Goal: Find specific page/section: Find specific page/section

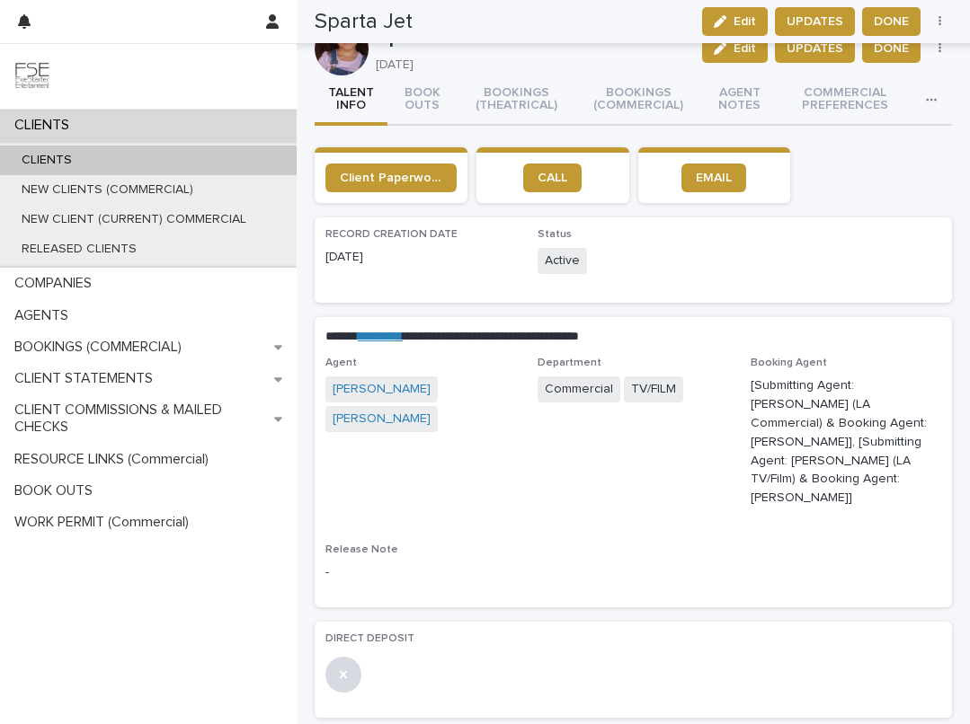
scroll to position [809, 0]
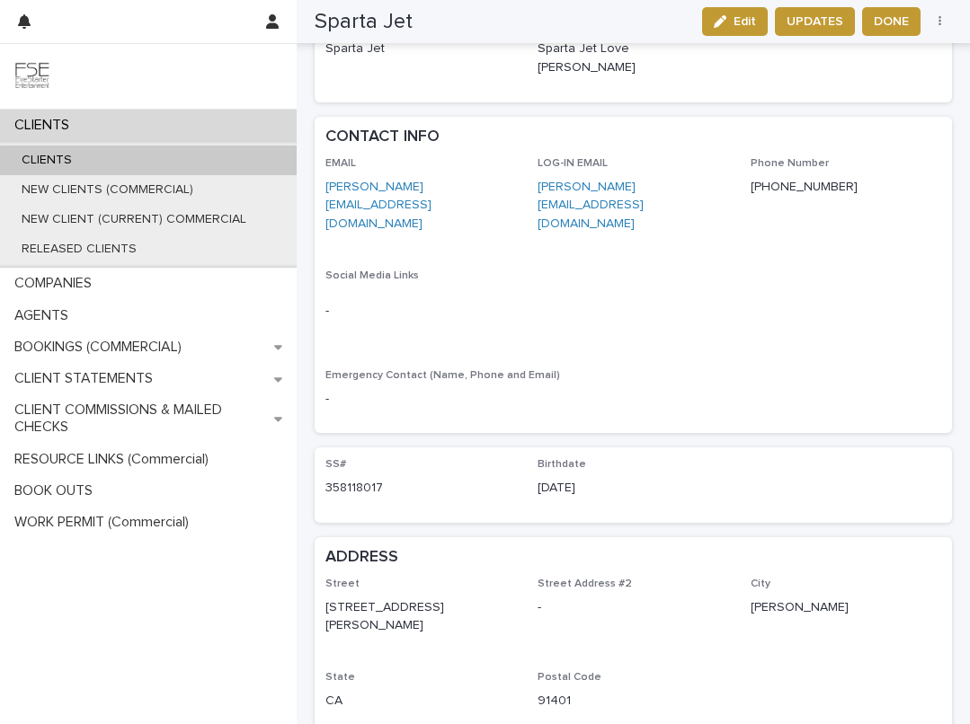
click at [157, 162] on div "CLIENTS" at bounding box center [148, 161] width 297 height 30
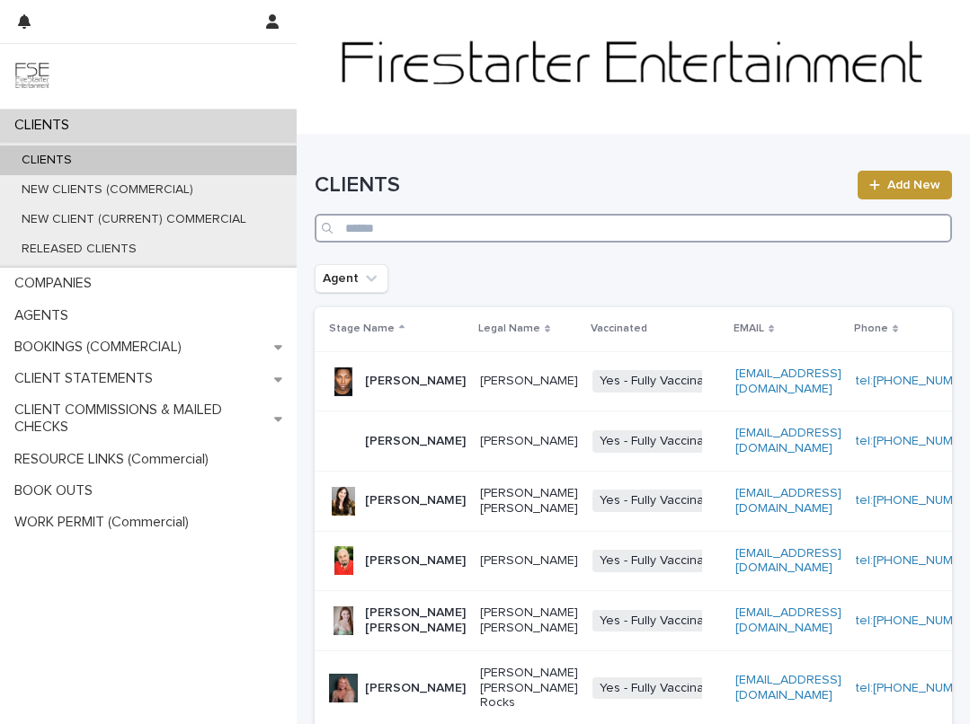
click at [393, 222] on input "Search" at bounding box center [633, 228] width 637 height 29
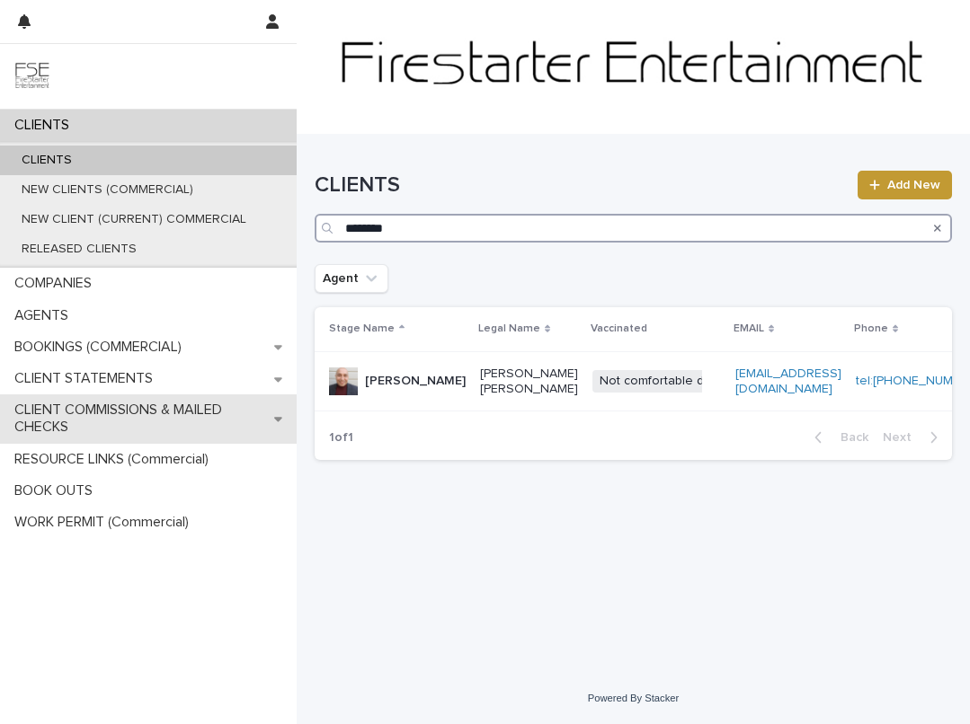
type input "********"
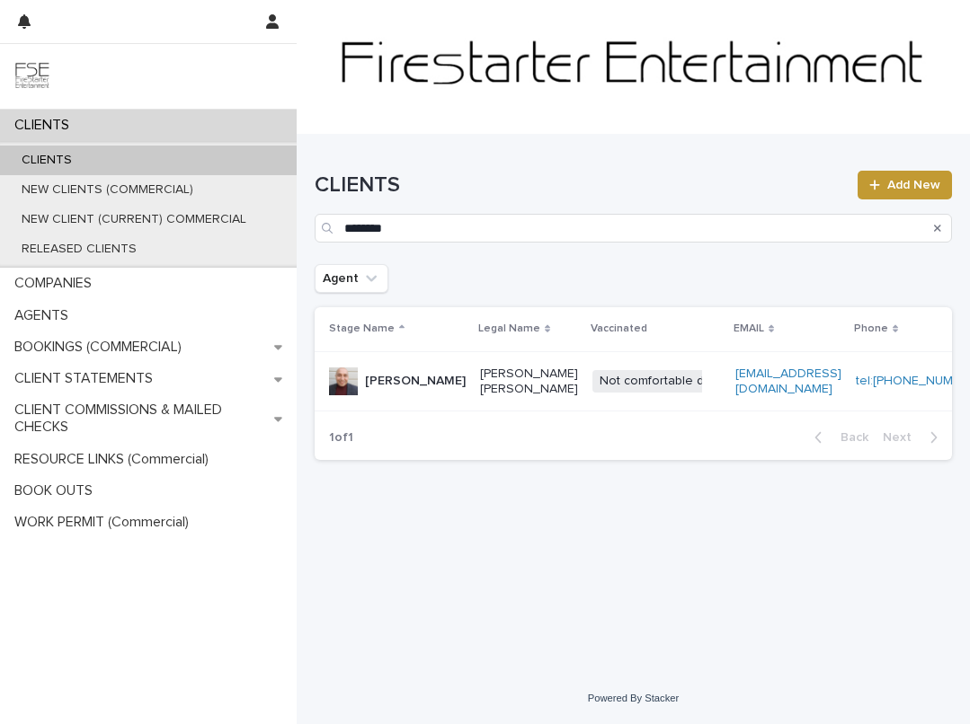
click at [376, 389] on p "[PERSON_NAME]" at bounding box center [415, 381] width 101 height 15
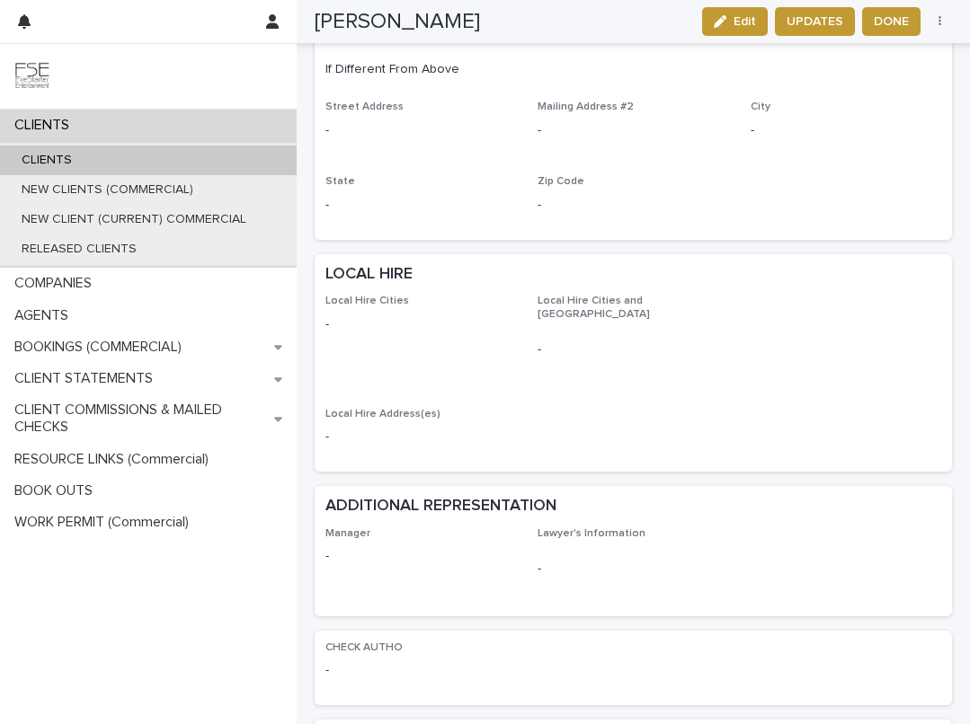
scroll to position [1456, 0]
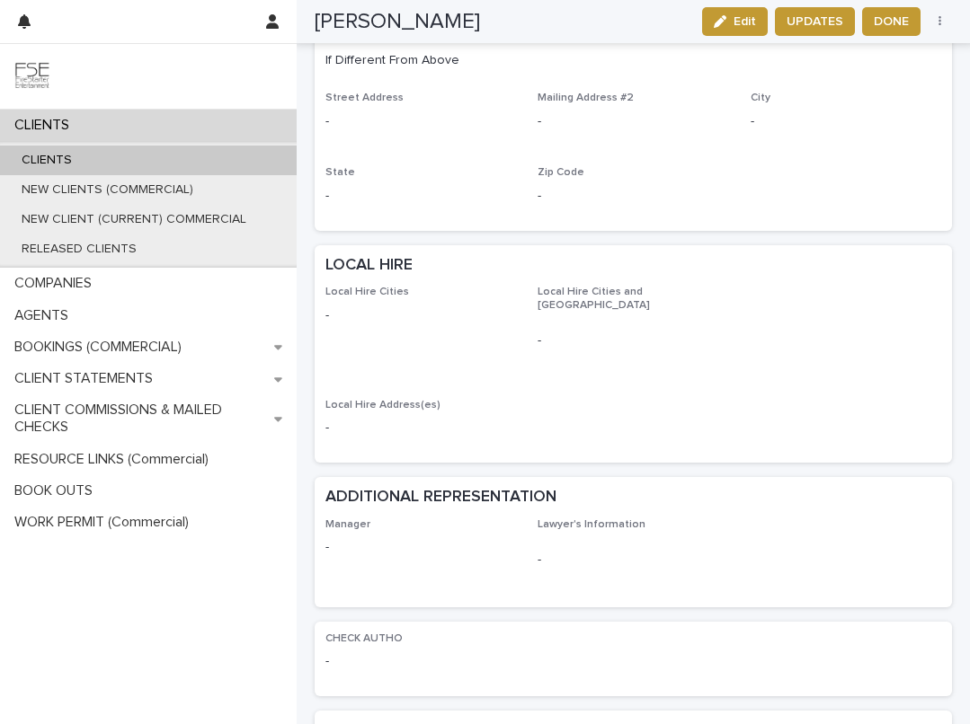
click at [142, 155] on div "CLIENTS" at bounding box center [148, 161] width 297 height 30
